Goal: Information Seeking & Learning: Learn about a topic

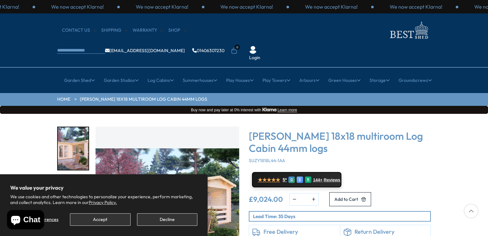
click at [114, 226] on section "We value your privacy We use cookies and other technologies to personalize your…" at bounding box center [103, 205] width 207 height 62
click at [118, 218] on button "Accept" at bounding box center [100, 219] width 60 height 12
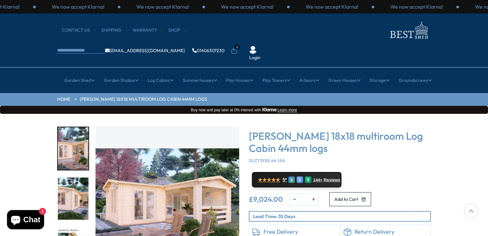
click at [226, 219] on img "1 / 7" at bounding box center [167, 198] width 144 height 144
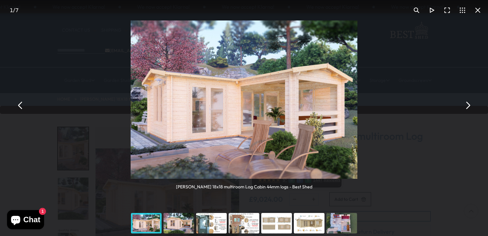
click at [468, 106] on button "You can close this modal content with the ESC key" at bounding box center [467, 104] width 15 height 15
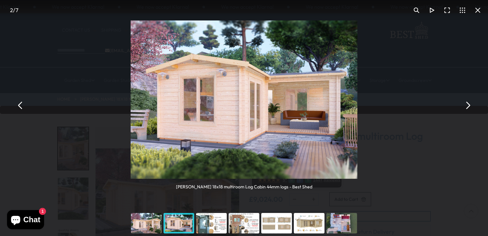
click at [468, 106] on button "You can close this modal content with the ESC key" at bounding box center [467, 104] width 15 height 15
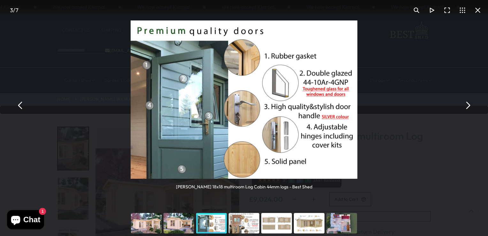
click at [468, 106] on button "You can close this modal content with the ESC key" at bounding box center [467, 104] width 15 height 15
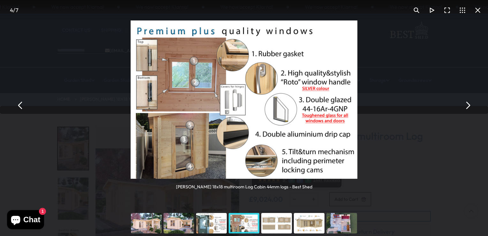
click at [468, 106] on button "You can close this modal content with the ESC key" at bounding box center [467, 104] width 15 height 15
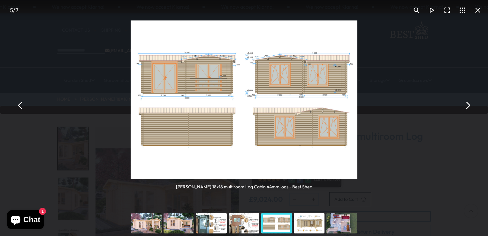
click at [468, 106] on button "You can close this modal content with the ESC key" at bounding box center [467, 104] width 15 height 15
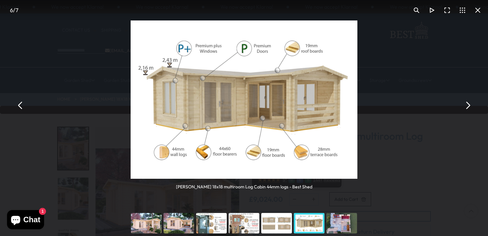
click at [468, 106] on button "You can close this modal content with the ESC key" at bounding box center [467, 104] width 15 height 15
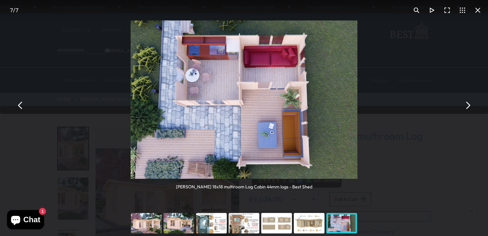
click at [468, 106] on button "You can close this modal content with the ESC key" at bounding box center [467, 104] width 15 height 15
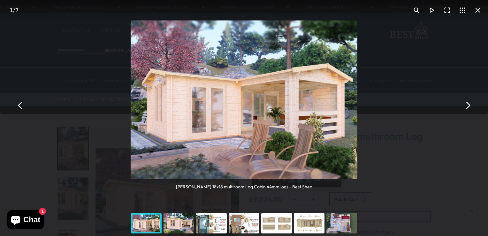
click at [468, 106] on button "You can close this modal content with the ESC key" at bounding box center [467, 104] width 15 height 15
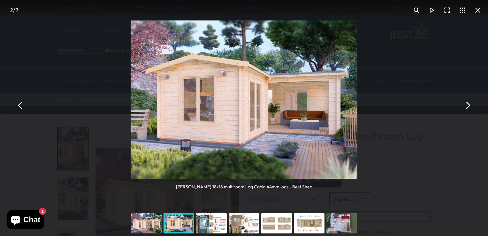
click at [468, 106] on button "You can close this modal content with the ESC key" at bounding box center [467, 104] width 15 height 15
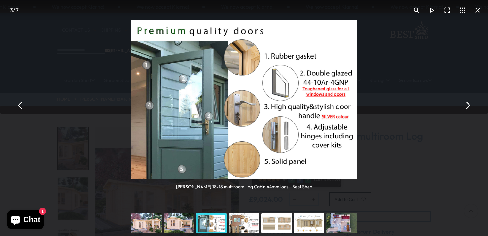
click at [468, 106] on button "You can close this modal content with the ESC key" at bounding box center [467, 104] width 15 height 15
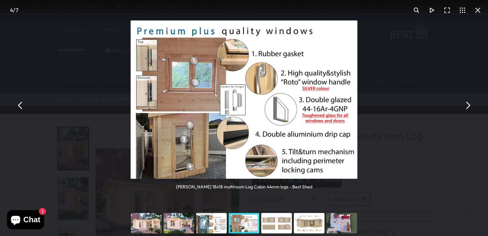
click at [468, 106] on button "You can close this modal content with the ESC key" at bounding box center [467, 104] width 15 height 15
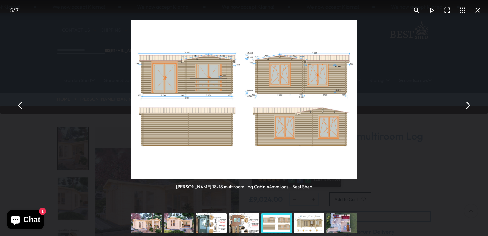
click at [468, 106] on button "You can close this modal content with the ESC key" at bounding box center [467, 104] width 15 height 15
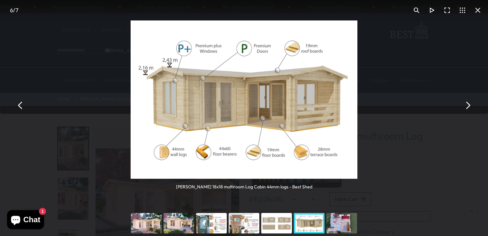
click at [468, 106] on button "You can close this modal content with the ESC key" at bounding box center [467, 104] width 15 height 15
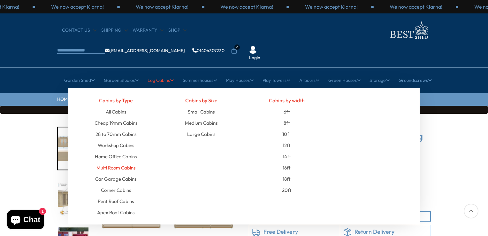
click at [130, 162] on link "Multi Room Cabins" at bounding box center [115, 167] width 39 height 11
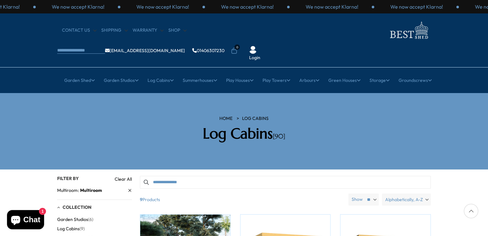
click at [470, 212] on div at bounding box center [470, 210] width 15 height 15
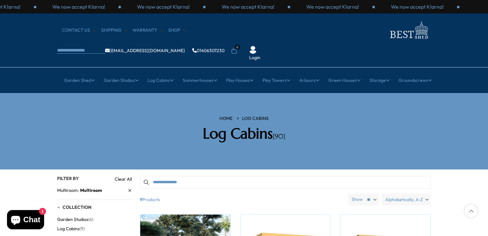
drag, startPoint x: 470, startPoint y: 212, endPoint x: 489, endPoint y: 235, distance: 29.3
click at [471, 211] on div at bounding box center [470, 210] width 15 height 15
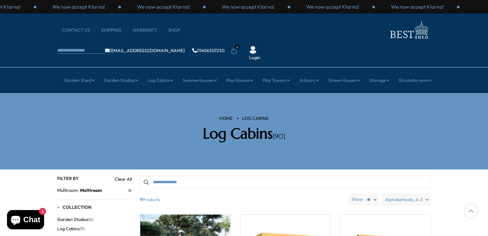
click at [471, 211] on div at bounding box center [470, 210] width 15 height 15
